Goal: Transaction & Acquisition: Purchase product/service

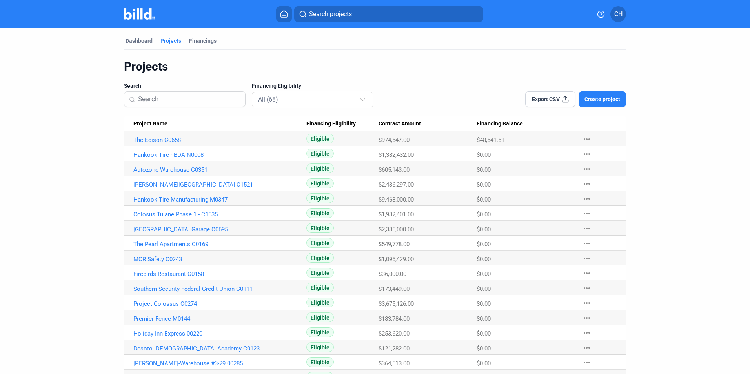
click at [604, 100] on span "Create project" at bounding box center [603, 99] width 36 height 8
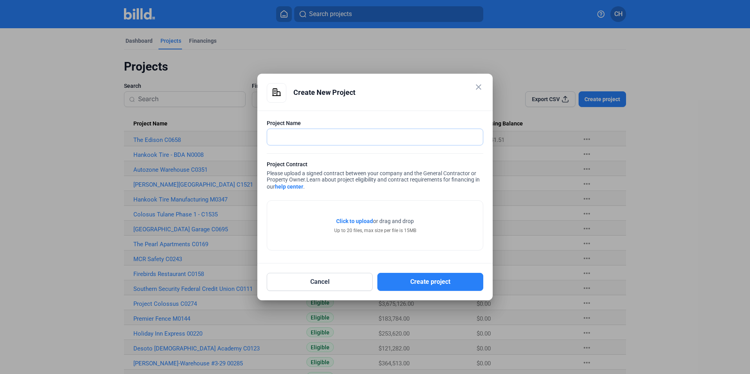
click at [345, 131] on input "text" at bounding box center [375, 137] width 216 height 16
type input "Colossus Tulane Seismic Bracing - C1551"
click at [355, 226] on div "Click to upload Tap to upload or drag and drop Up to 20 files, max size per fil…" at bounding box center [375, 225] width 82 height 17
click at [356, 224] on span "Click to upload" at bounding box center [354, 221] width 37 height 6
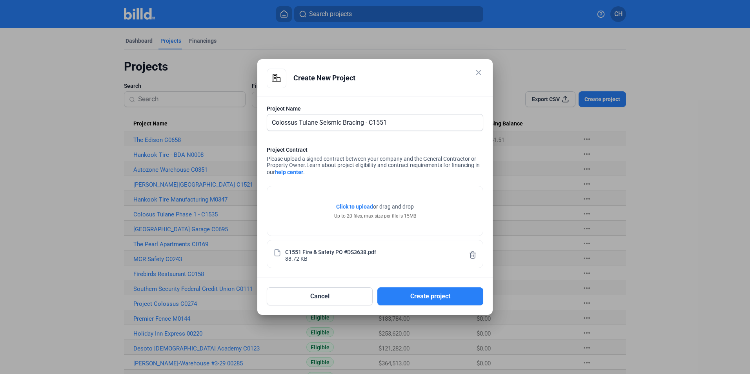
click at [358, 207] on span "Click to upload" at bounding box center [354, 207] width 37 height 6
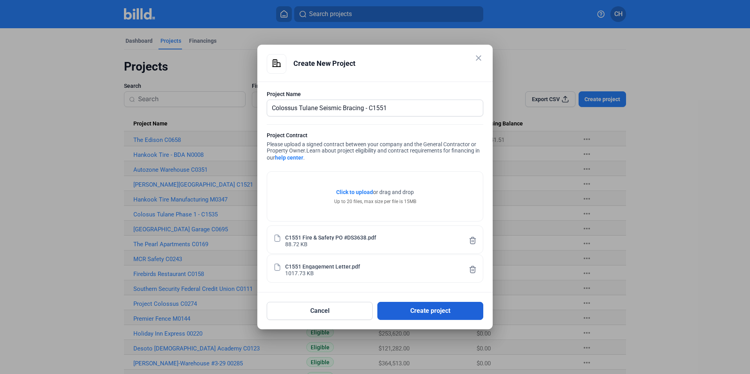
click at [443, 312] on button "Create project" at bounding box center [431, 311] width 106 height 18
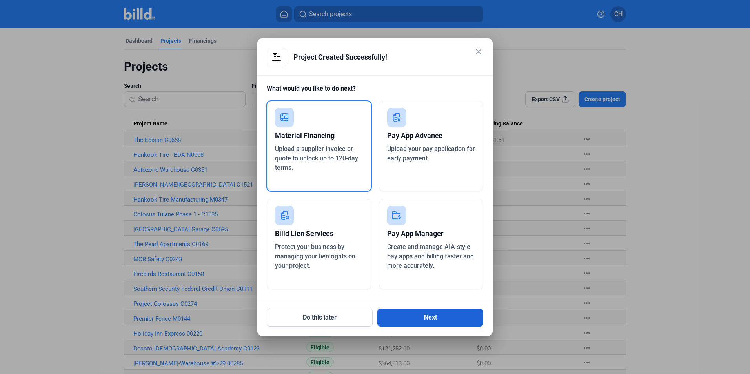
click at [426, 315] on button "Next" at bounding box center [431, 318] width 106 height 18
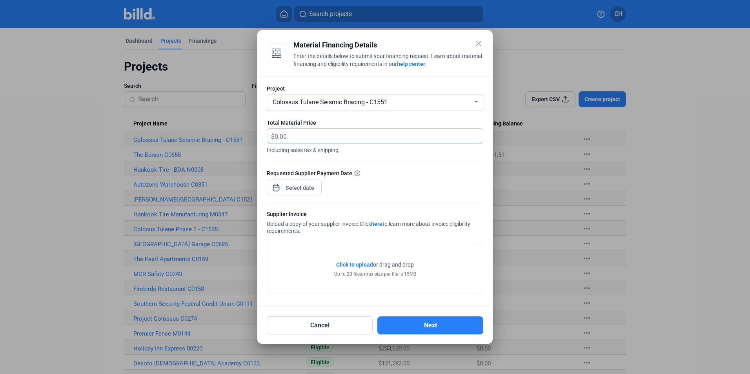
click at [312, 135] on input "text" at bounding box center [374, 136] width 199 height 15
type input "246,603.91"
click at [310, 186] on div "close Material Financing Details Enter the details below to submit your financi…" at bounding box center [375, 187] width 750 height 374
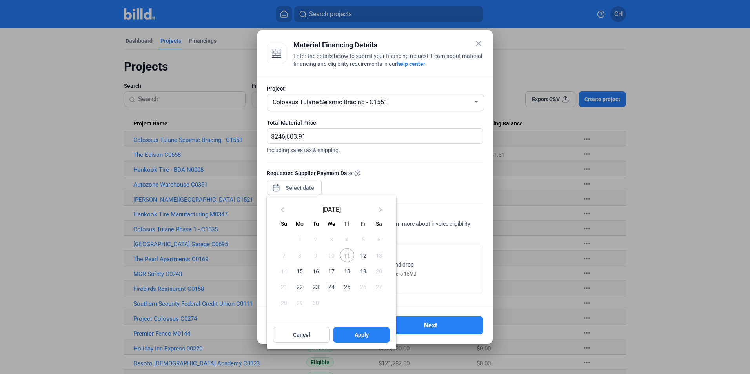
click at [331, 268] on span "17" at bounding box center [332, 271] width 14 height 14
click at [369, 334] on button "Apply" at bounding box center [361, 335] width 57 height 16
click at [316, 272] on span "16" at bounding box center [316, 271] width 14 height 14
click at [315, 270] on span "16" at bounding box center [316, 271] width 14 height 14
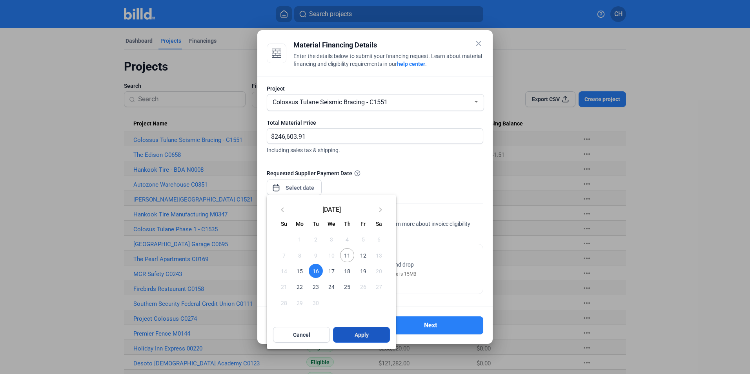
click at [370, 332] on button "Apply" at bounding box center [361, 335] width 57 height 16
click at [433, 291] on div at bounding box center [375, 187] width 750 height 374
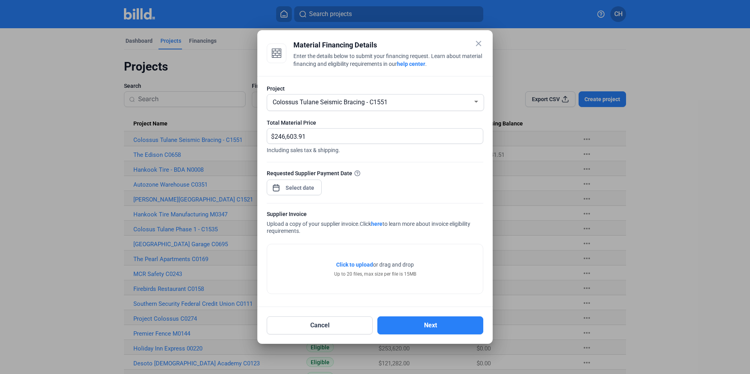
click at [356, 266] on span "Click to upload" at bounding box center [354, 265] width 37 height 6
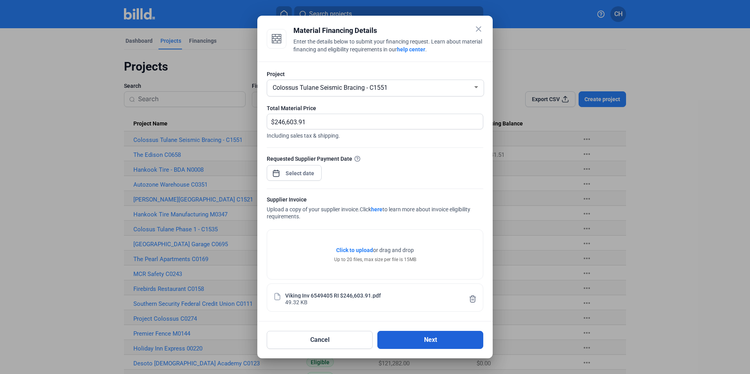
click at [439, 341] on button "Next" at bounding box center [431, 340] width 106 height 18
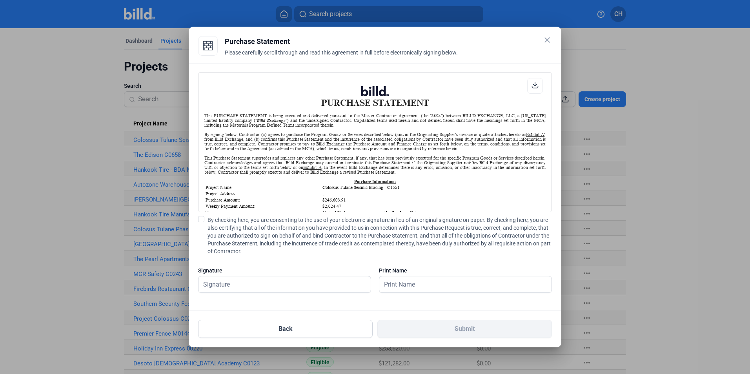
scroll to position [0, 0]
click at [204, 219] on label "By checking here, you are consenting to the use of your electronic signature in…" at bounding box center [375, 235] width 354 height 39
click at [0, 0] on input "By checking here, you are consenting to the use of your electronic signature in…" at bounding box center [0, 0] width 0 height 0
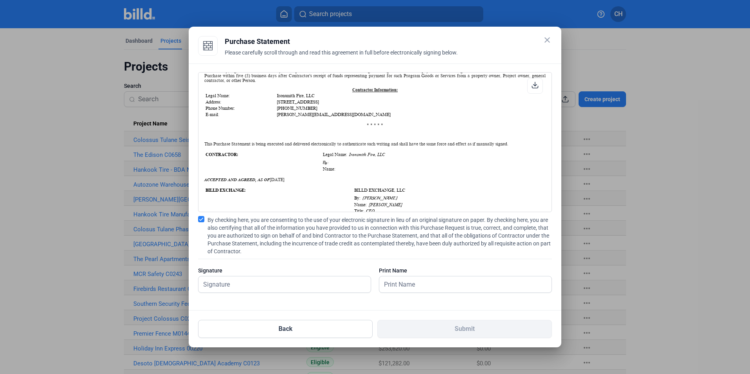
scroll to position [235, 0]
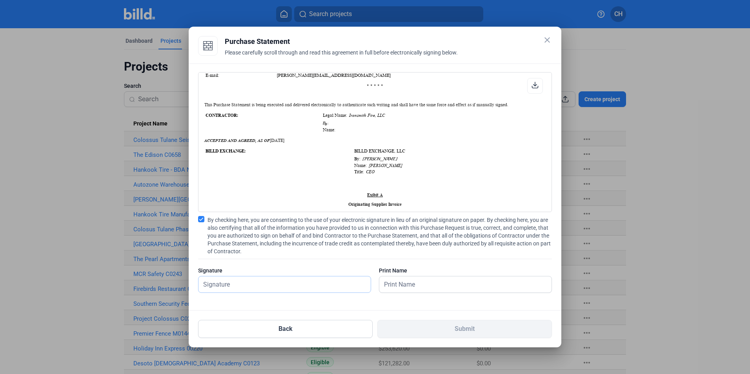
click at [268, 282] on input "text" at bounding box center [281, 285] width 164 height 16
type input "[PERSON_NAME]"
click at [449, 283] on input "text" at bounding box center [461, 285] width 164 height 16
type input "[PERSON_NAME]"
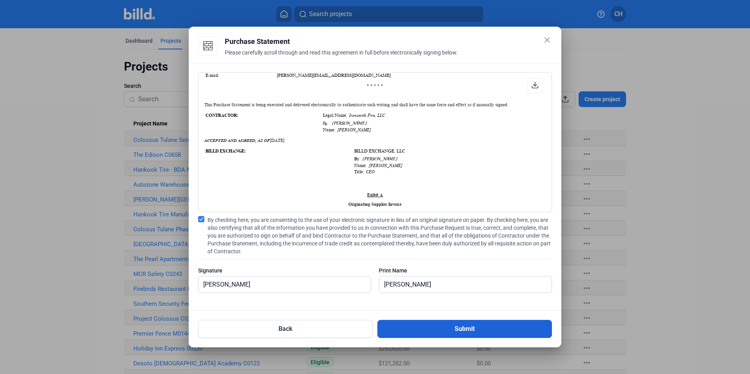
click at [456, 330] on button "Submit" at bounding box center [465, 329] width 175 height 18
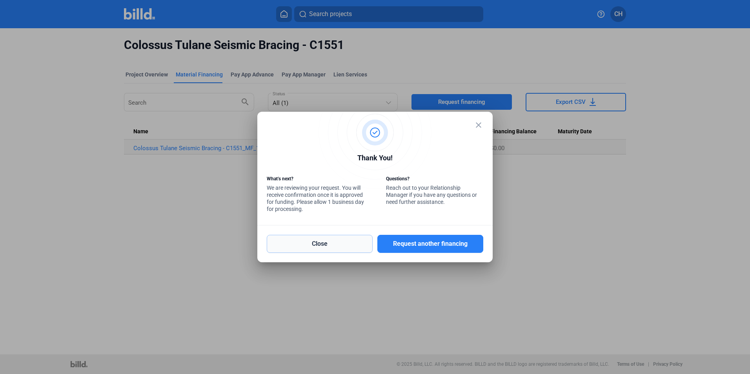
click at [332, 243] on button "Close" at bounding box center [320, 244] width 106 height 18
